Goal: Task Accomplishment & Management: Use online tool/utility

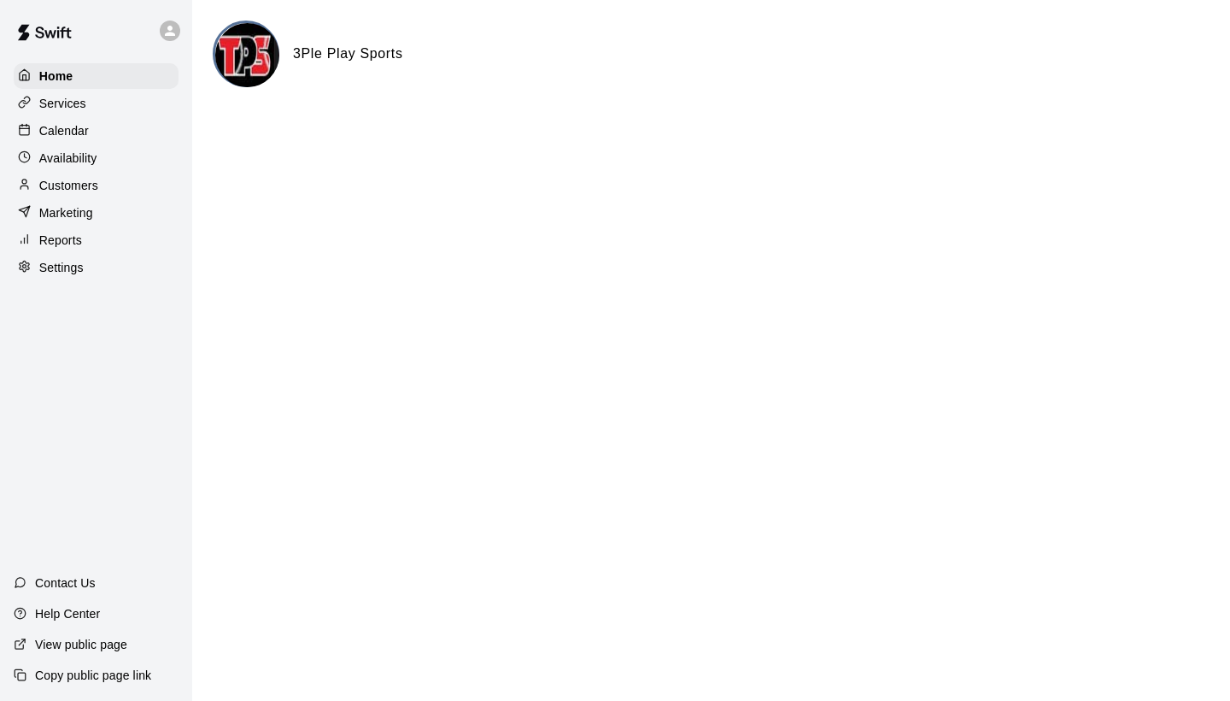
click at [103, 130] on div "Calendar" at bounding box center [96, 131] width 165 height 26
click at [103, 132] on div "Calendar" at bounding box center [96, 131] width 165 height 26
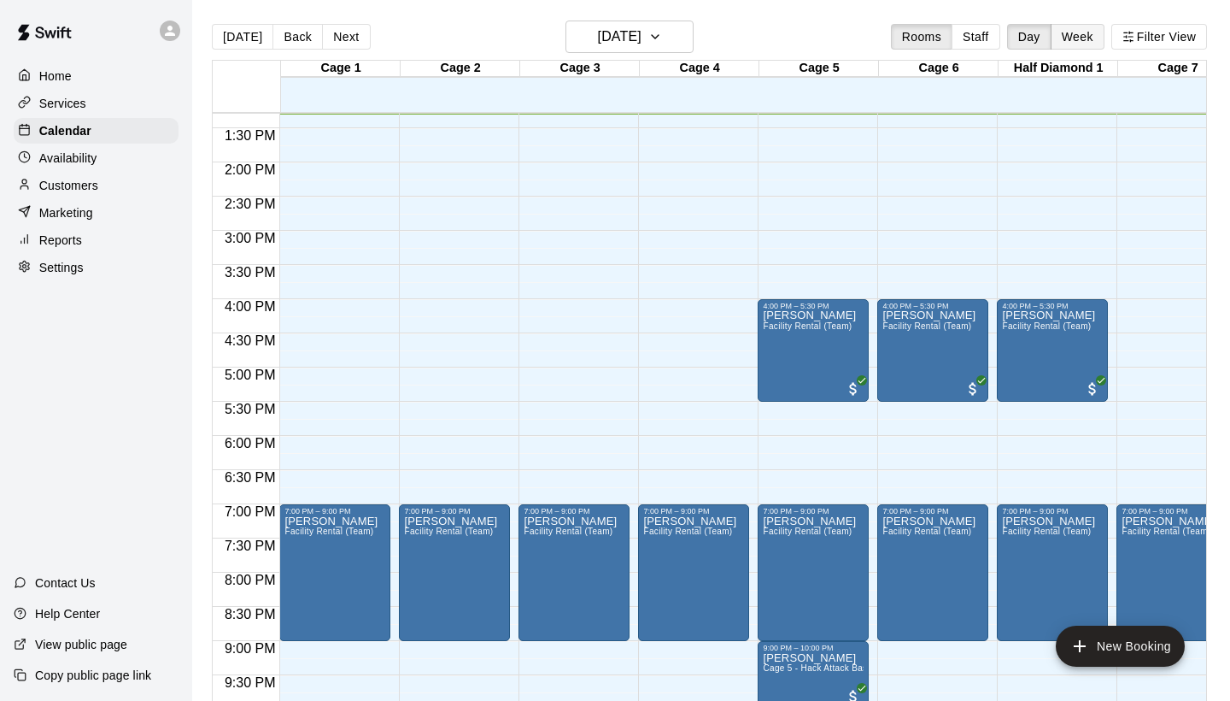
click at [1072, 39] on button "Week" at bounding box center [1078, 37] width 54 height 26
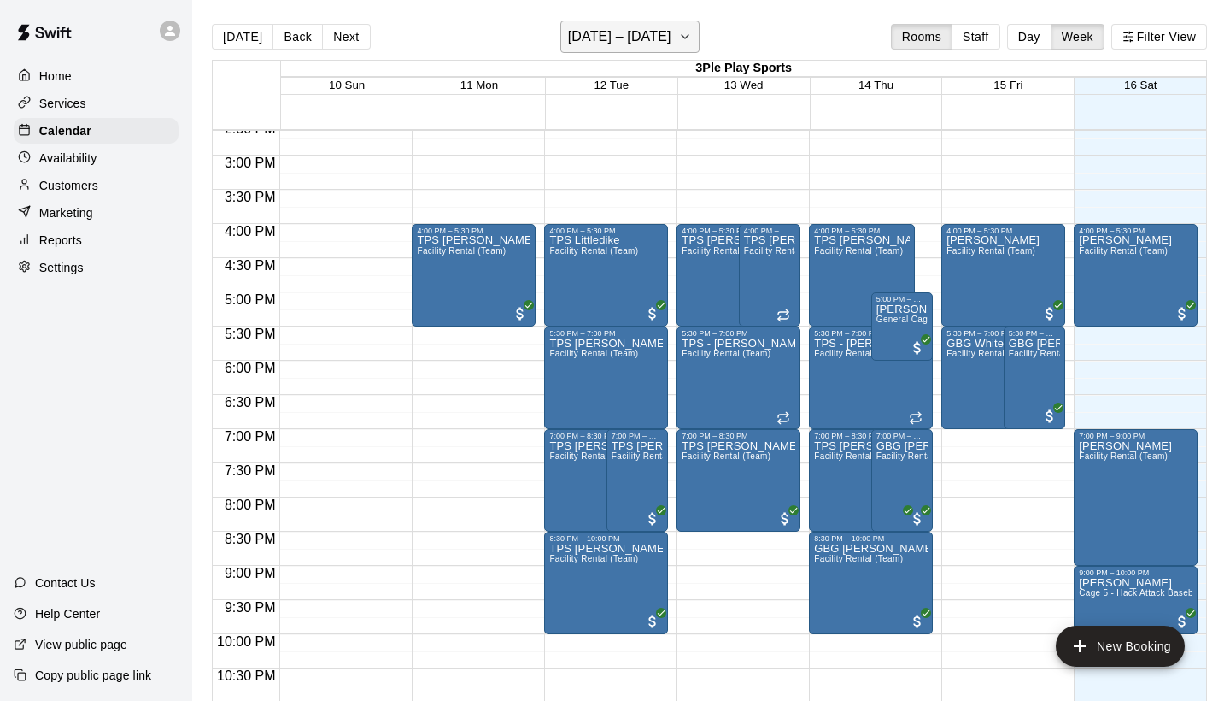
click at [684, 40] on icon "button" at bounding box center [685, 36] width 14 height 21
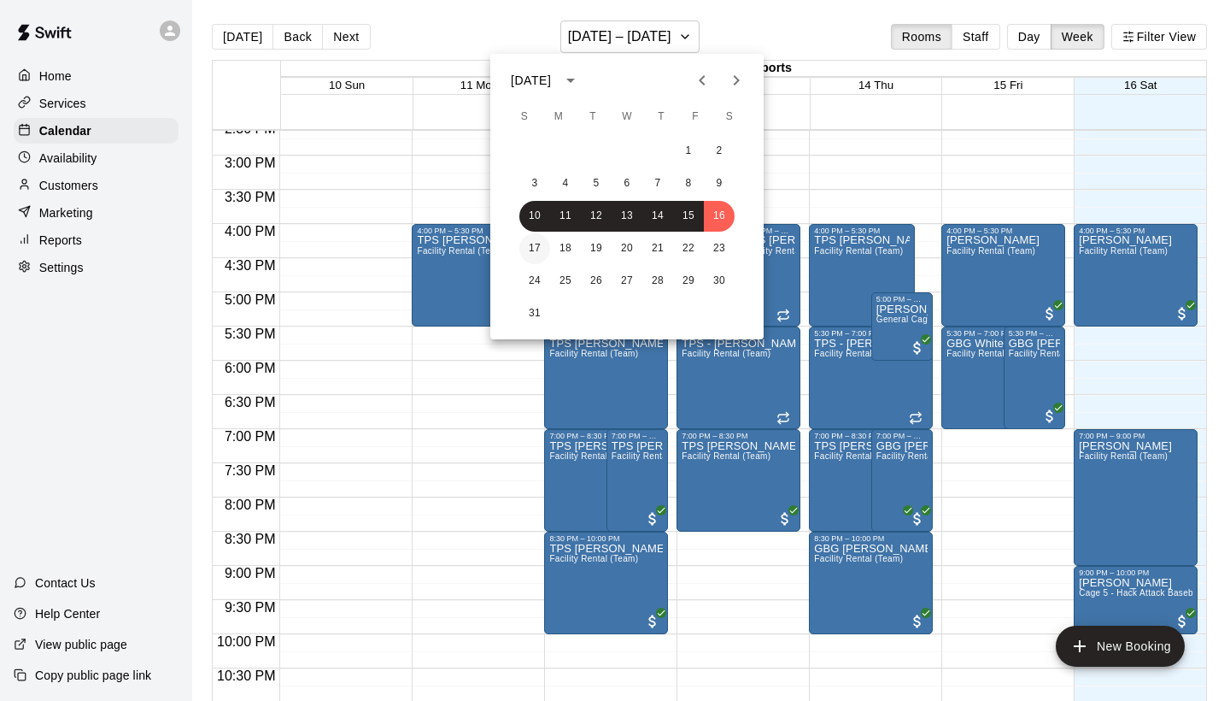
click at [530, 240] on button "17" at bounding box center [535, 248] width 31 height 31
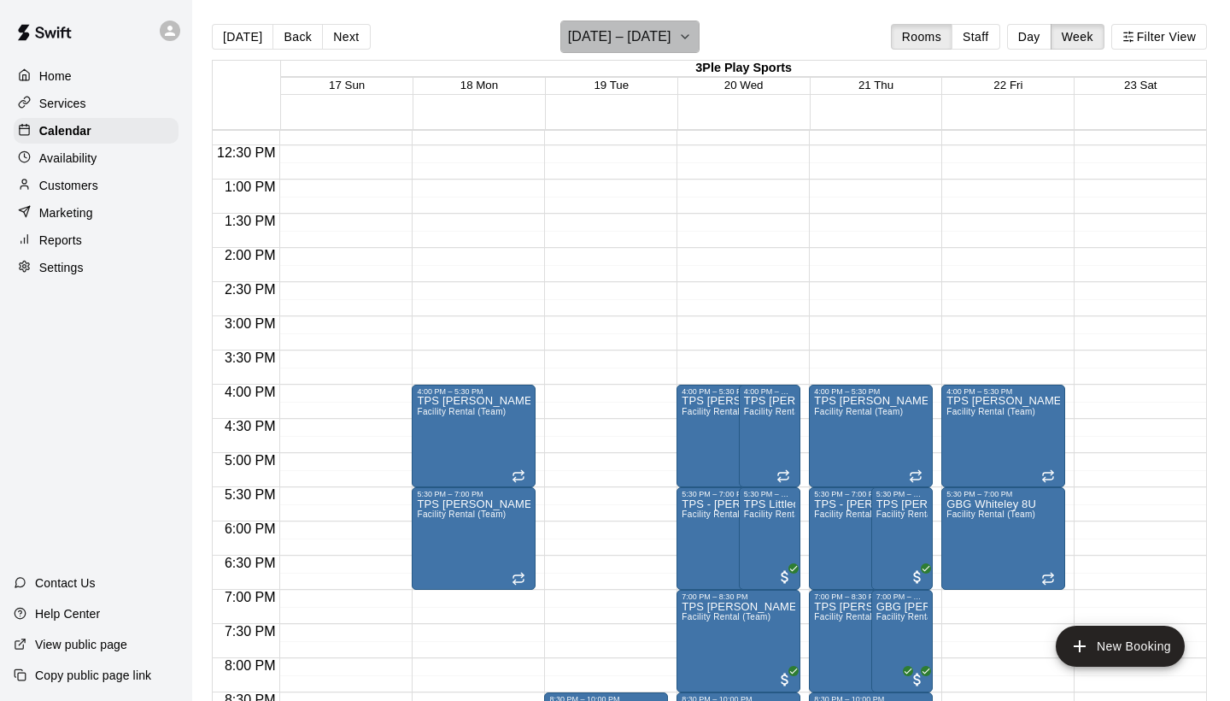
click at [684, 37] on icon "button" at bounding box center [685, 36] width 14 height 21
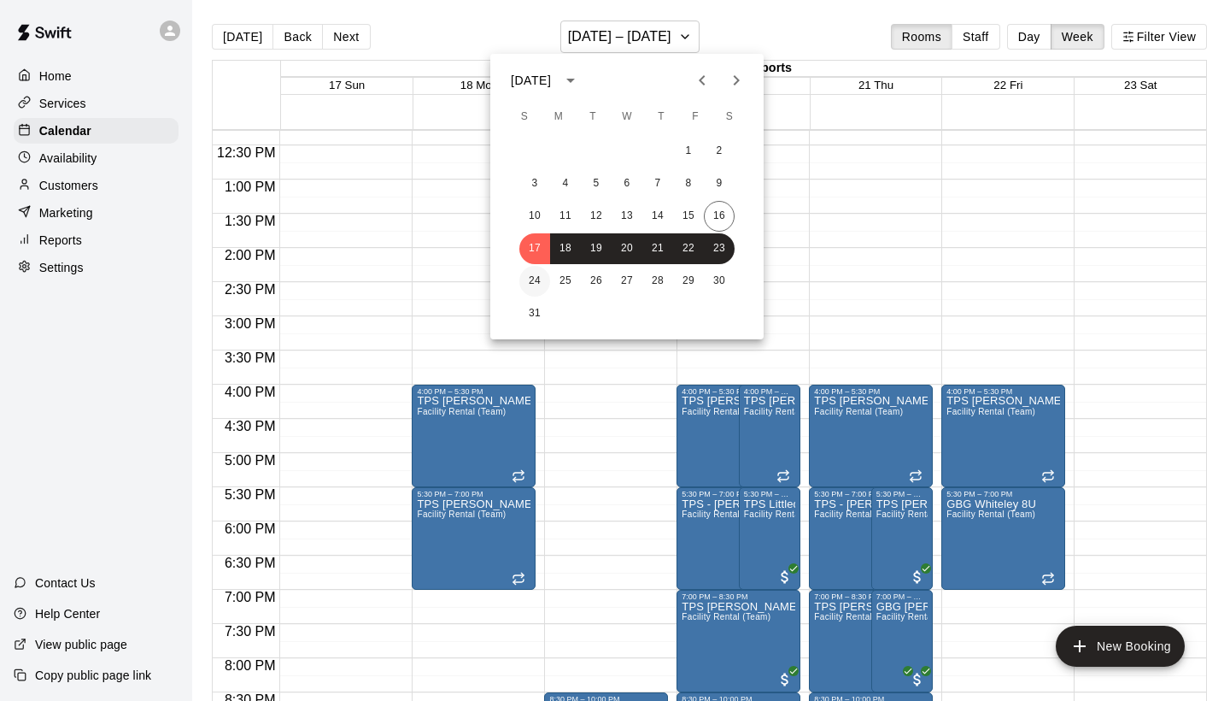
click at [536, 284] on button "24" at bounding box center [535, 281] width 31 height 31
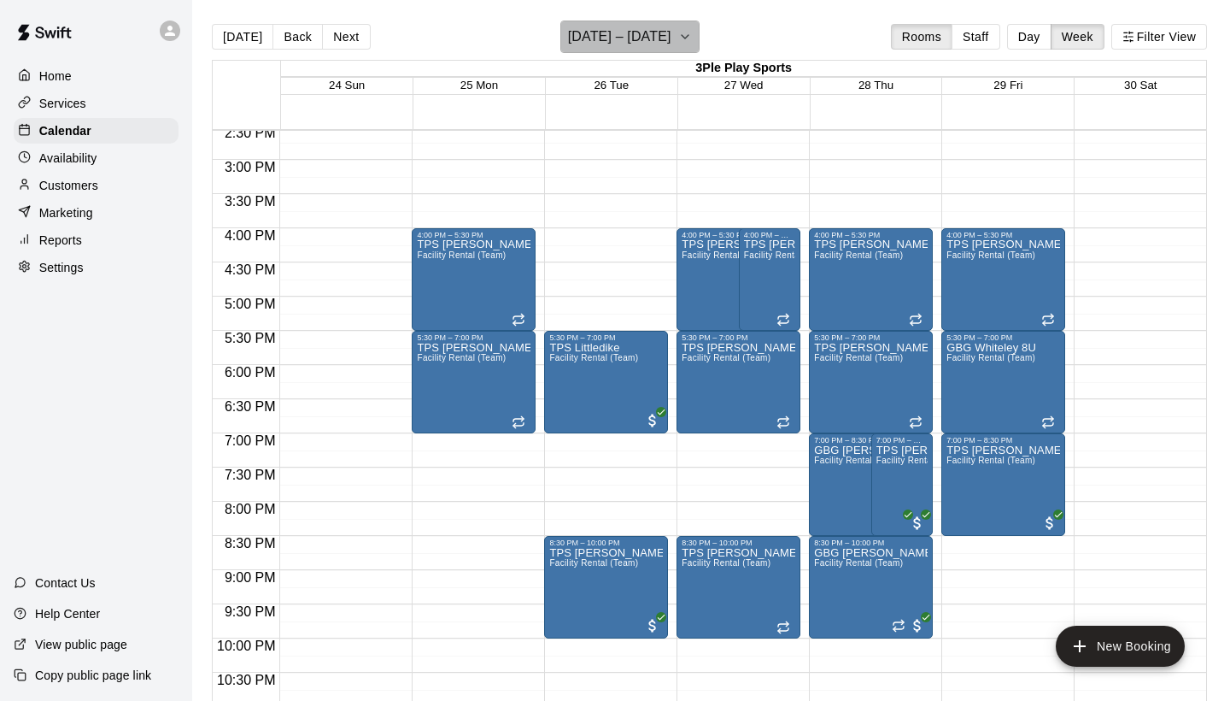
click at [686, 45] on button "August 24 – 30" at bounding box center [630, 37] width 139 height 32
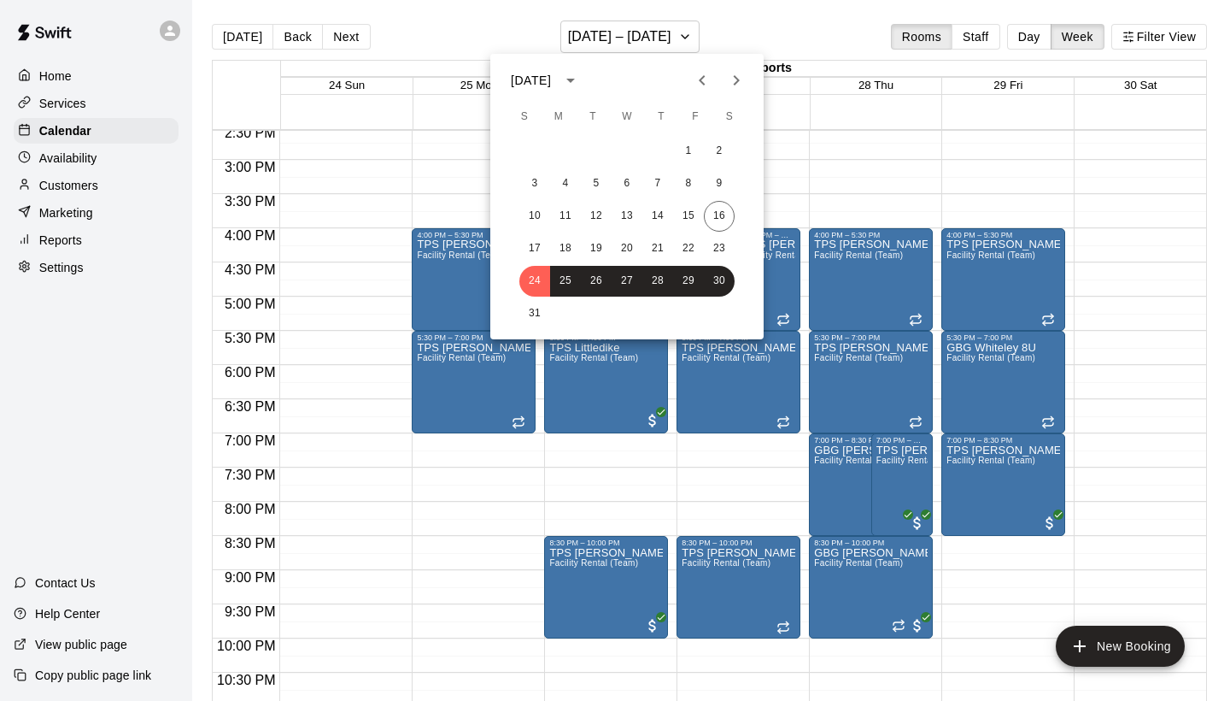
click at [885, 145] on div at bounding box center [615, 350] width 1230 height 701
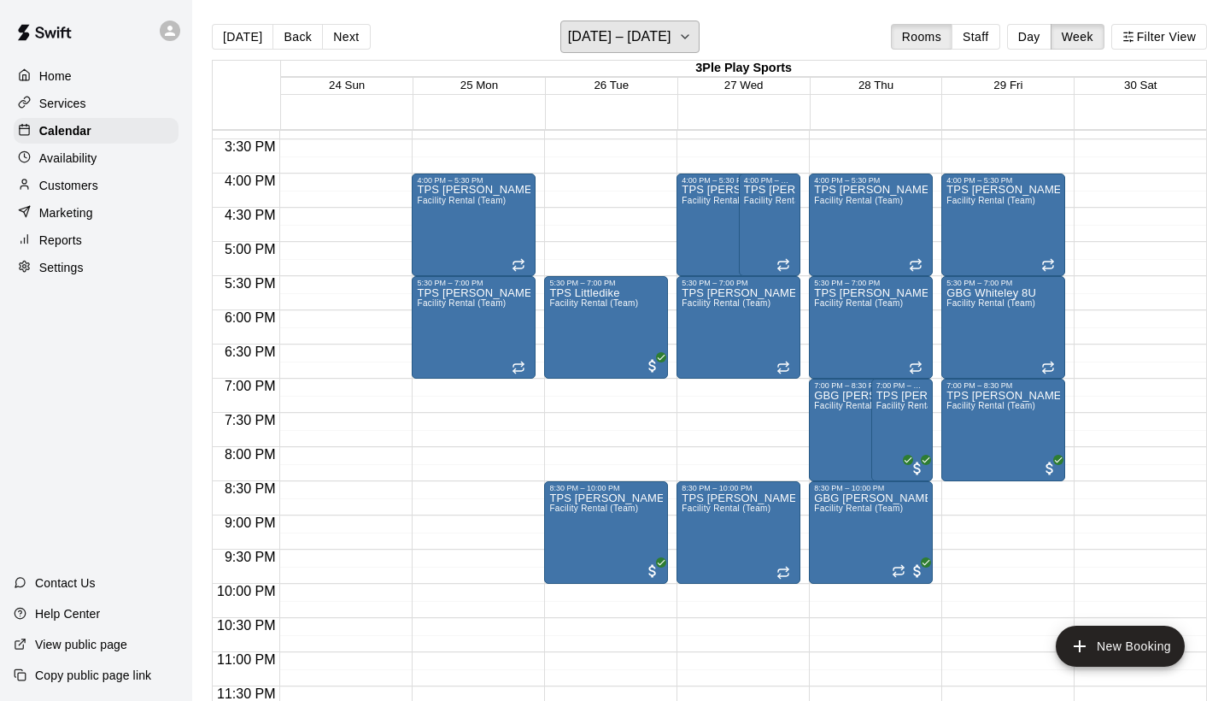
scroll to position [1052, 0]
